Goal: Task Accomplishment & Management: Manage account settings

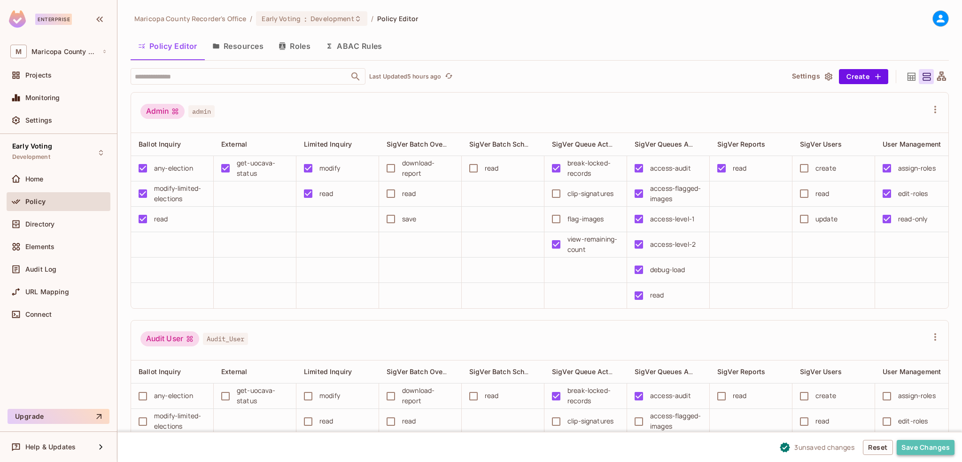
click at [921, 448] on button "Save Changes" at bounding box center [926, 447] width 58 height 15
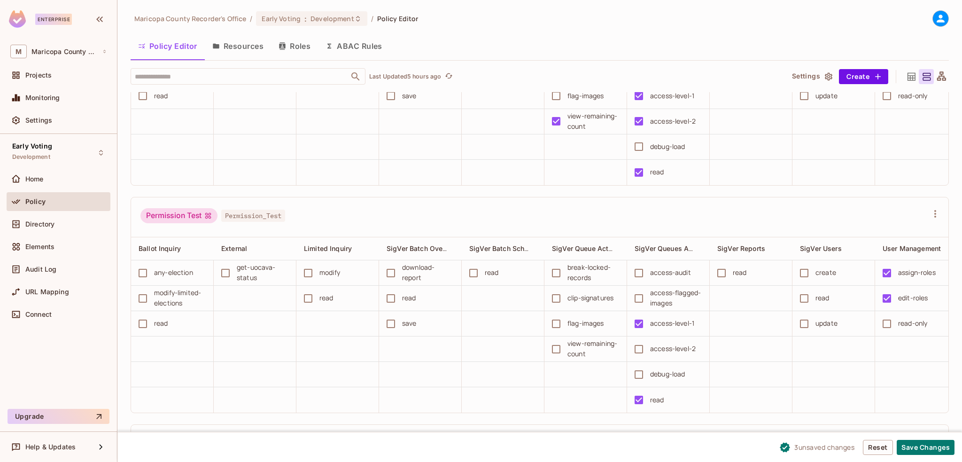
scroll to position [1127, 0]
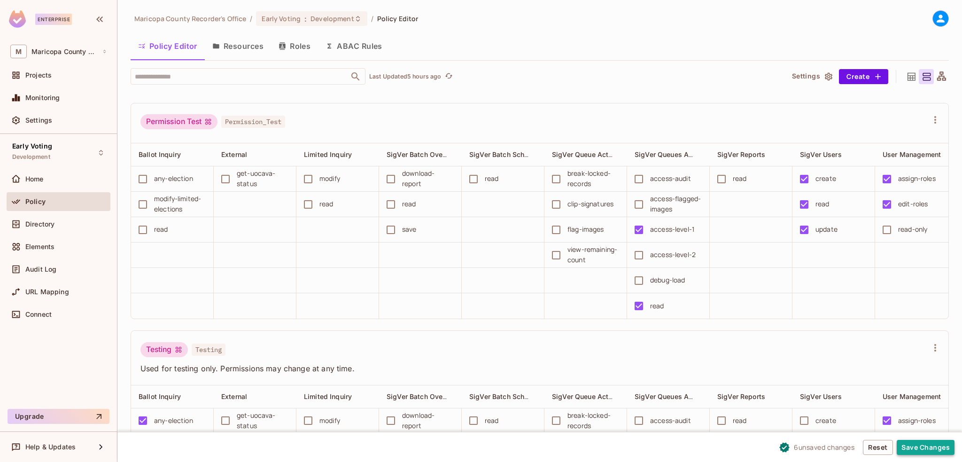
click at [924, 445] on button "Save Changes" at bounding box center [926, 447] width 58 height 15
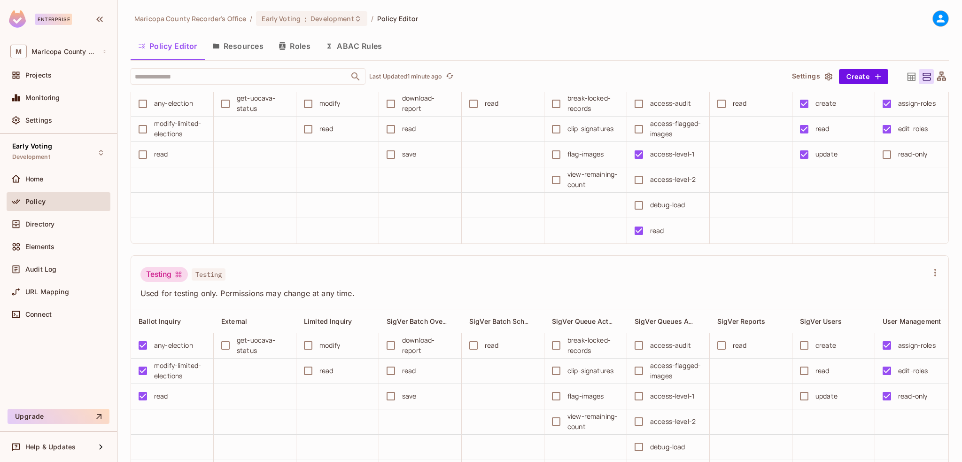
scroll to position [1155, 0]
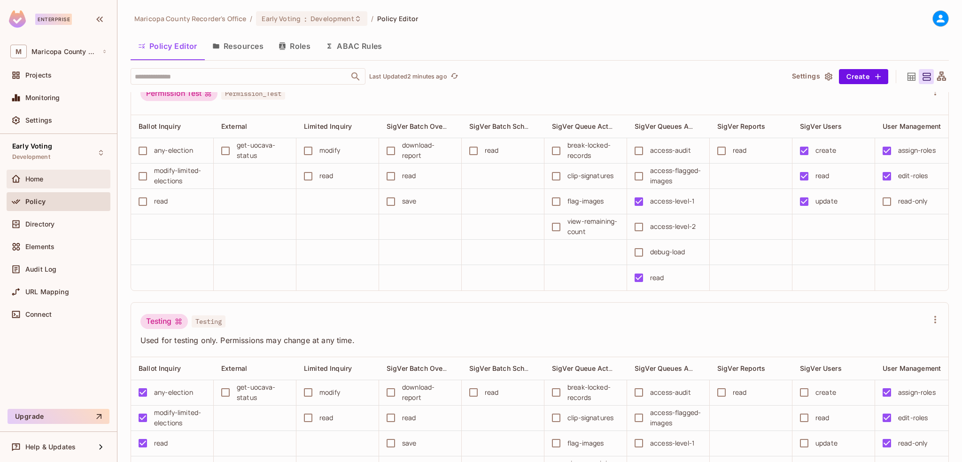
click at [37, 173] on div "Home" at bounding box center [58, 178] width 96 height 11
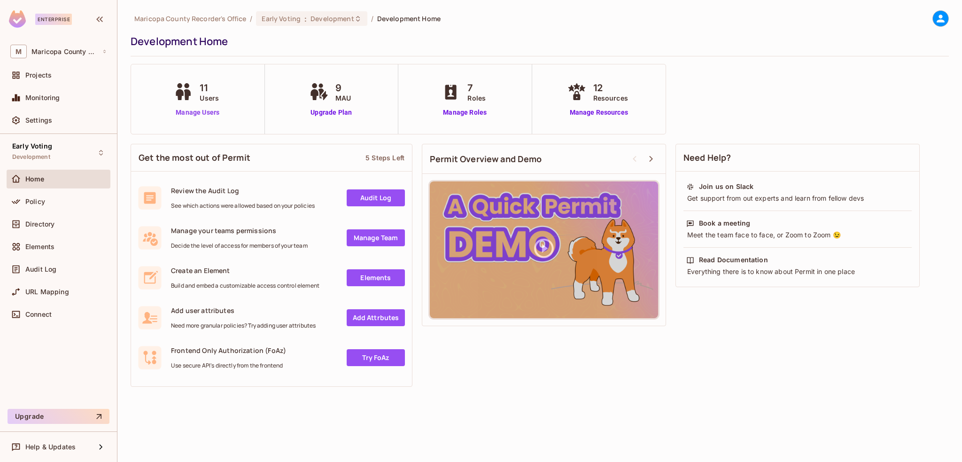
click at [188, 110] on link "Manage Users" at bounding box center [197, 113] width 52 height 10
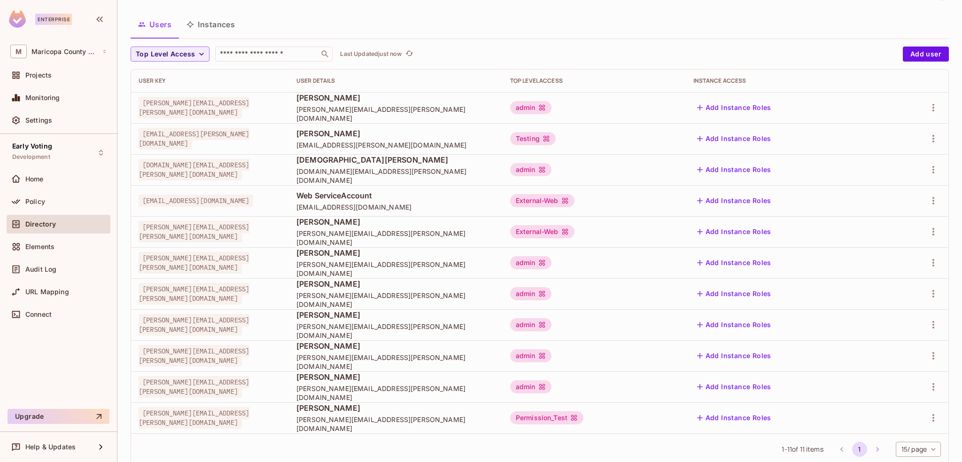
scroll to position [70, 0]
